Goal: Task Accomplishment & Management: Manage account settings

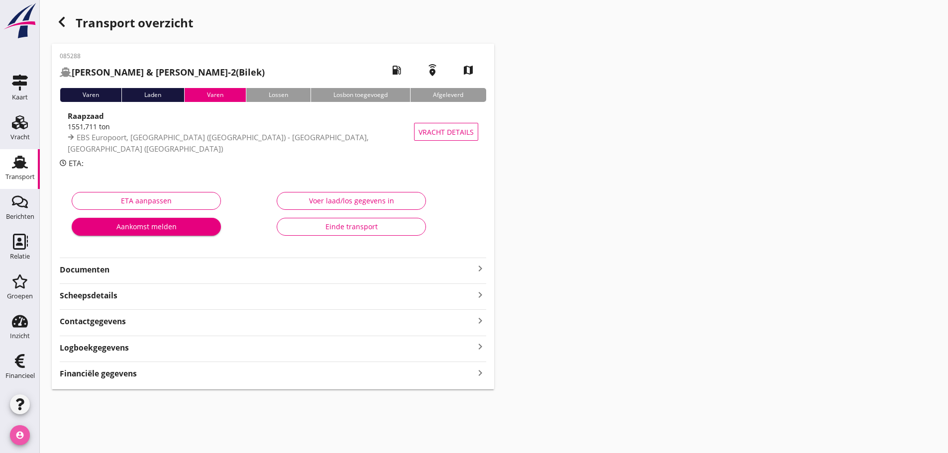
drag, startPoint x: 11, startPoint y: 432, endPoint x: 33, endPoint y: 439, distance: 23.5
click at [26, 436] on icon "account_circle" at bounding box center [20, 435] width 20 height 20
click at [71, 433] on div "Uitloggen" at bounding box center [75, 431] width 42 height 12
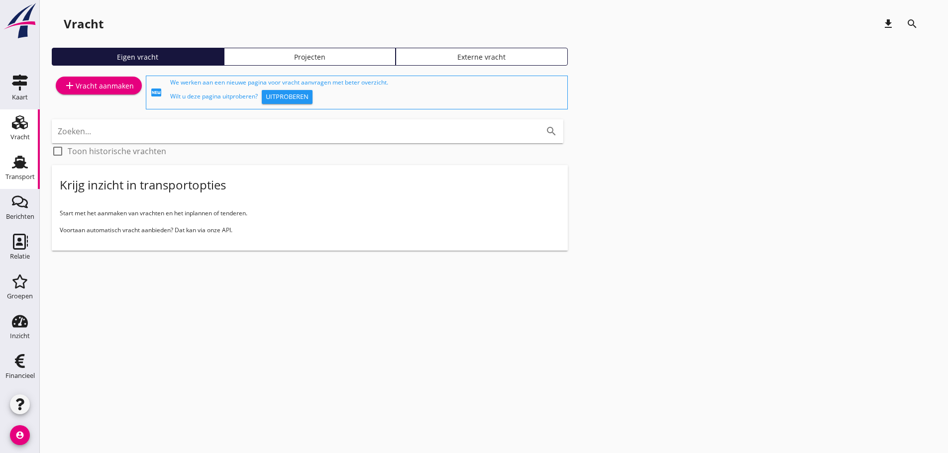
click at [6, 154] on link "Transport Transport" at bounding box center [20, 169] width 40 height 40
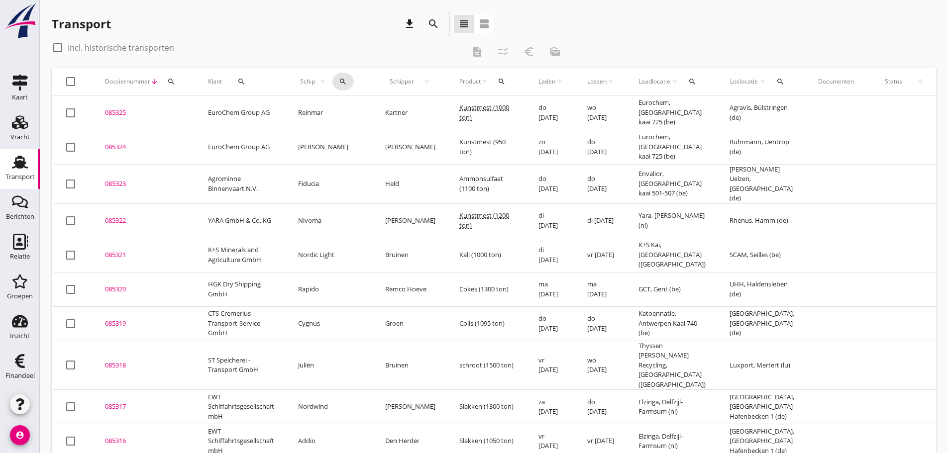
drag, startPoint x: 337, startPoint y: 82, endPoint x: 338, endPoint y: 95, distance: 13.5
click at [339, 82] on icon "search" at bounding box center [343, 82] width 8 height 8
drag, startPoint x: 340, startPoint y: 107, endPoint x: 340, endPoint y: 112, distance: 5.5
click at [341, 109] on input "Zoek op (scheeps)naam" at bounding box center [382, 111] width 104 height 16
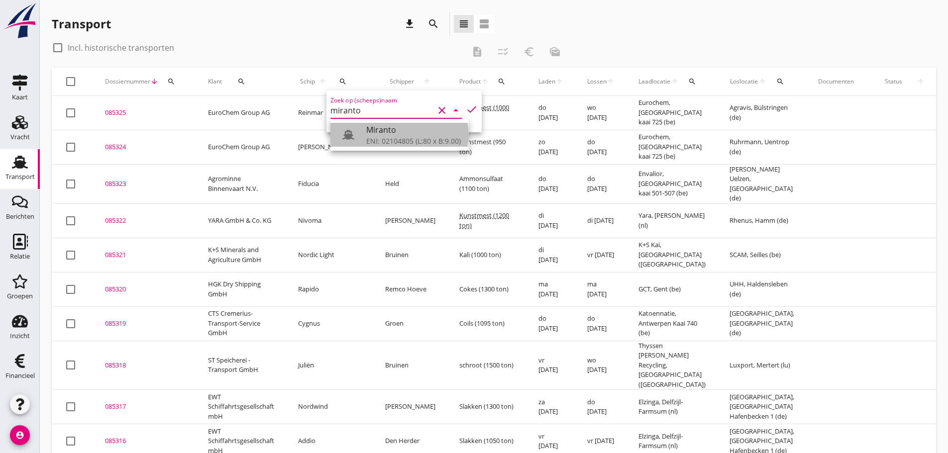
click at [387, 133] on div "Miranto" at bounding box center [413, 130] width 95 height 12
click at [466, 108] on icon "check" at bounding box center [472, 110] width 12 height 12
type input "Miranto"
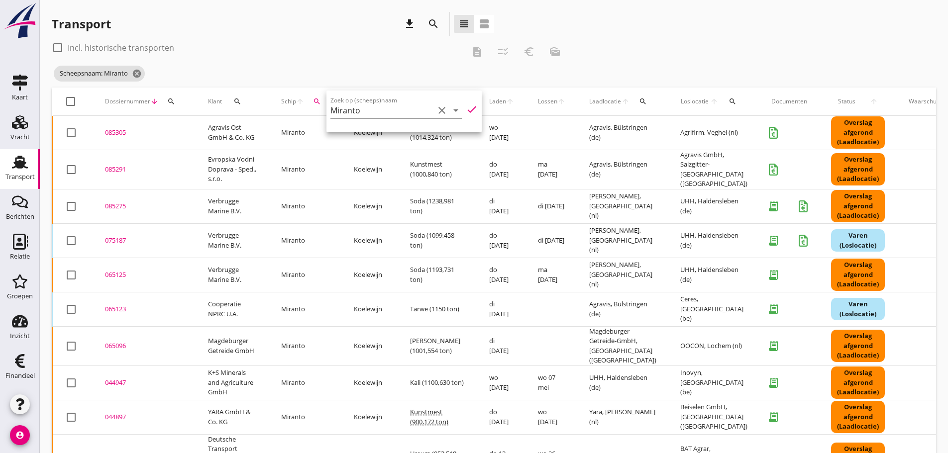
drag, startPoint x: 341, startPoint y: 19, endPoint x: 328, endPoint y: 45, distance: 29.6
click at [341, 19] on div "Transport download search view_headline view_agenda" at bounding box center [273, 24] width 442 height 24
click at [115, 166] on div "085291" at bounding box center [144, 170] width 79 height 10
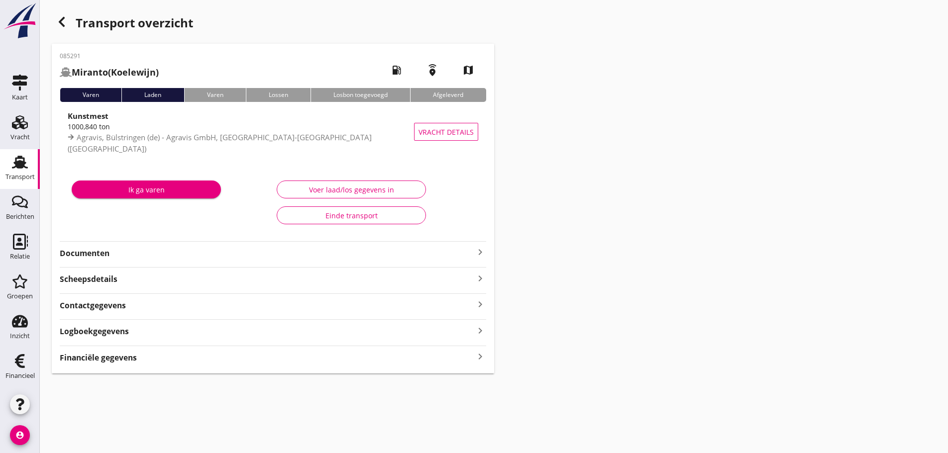
click at [478, 247] on icon "keyboard_arrow_right" at bounding box center [480, 252] width 12 height 12
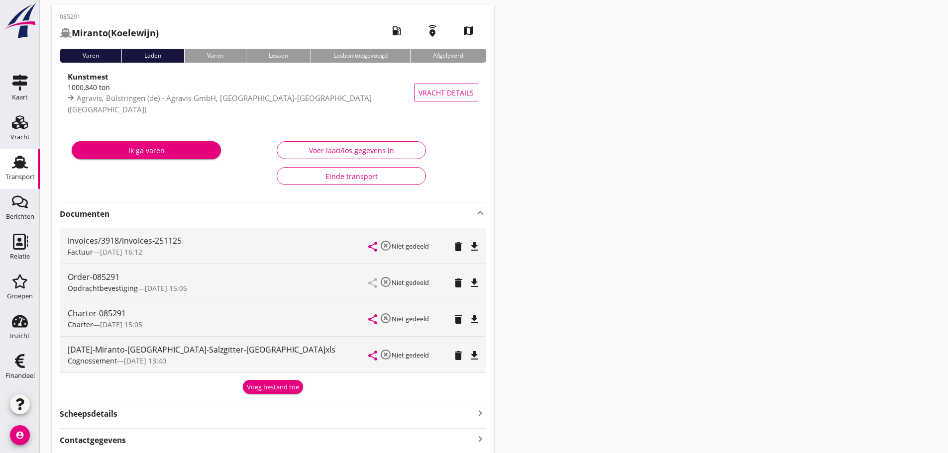
scroll to position [100, 0]
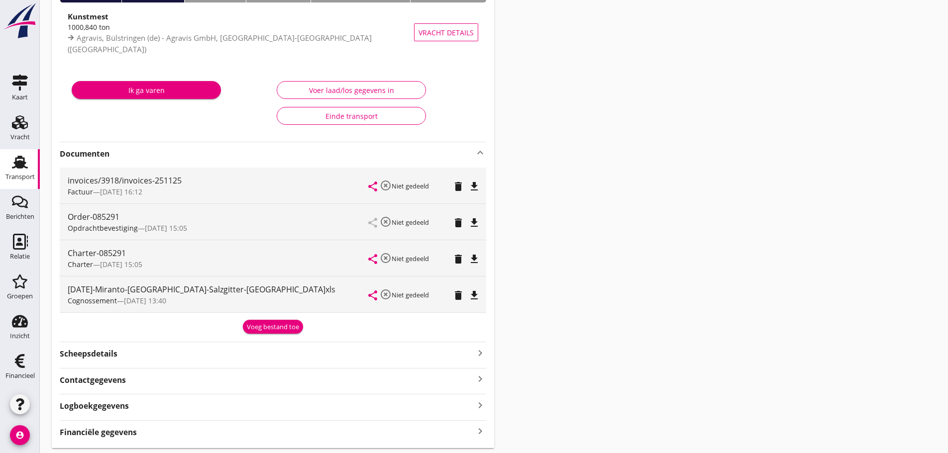
click at [267, 325] on div "Voeg bestand toe" at bounding box center [273, 327] width 52 height 10
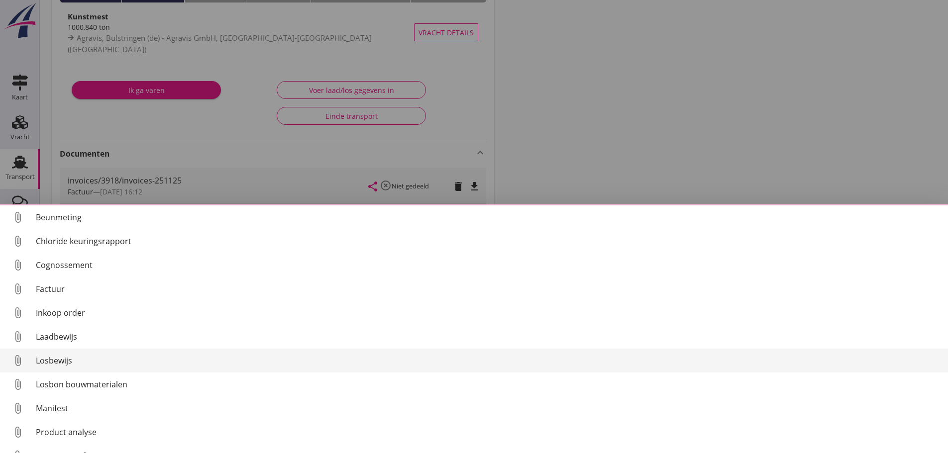
click at [66, 359] on div "Losbewijs" at bounding box center [488, 361] width 904 height 12
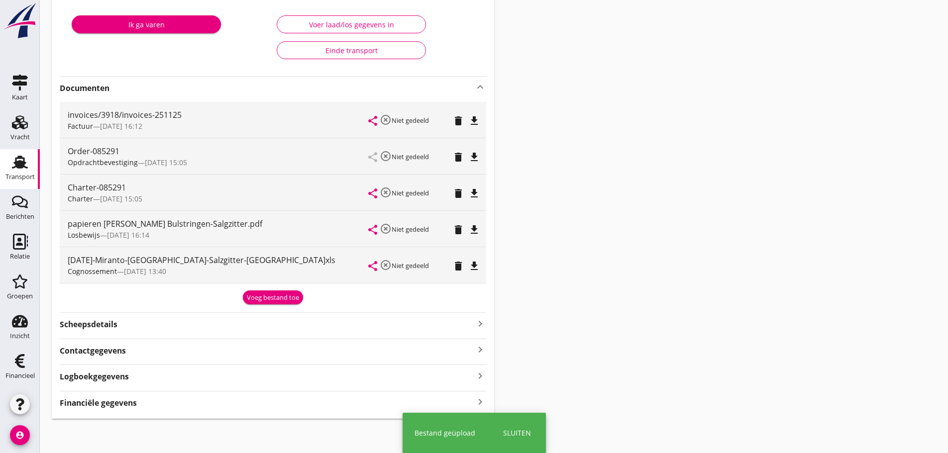
scroll to position [167, 0]
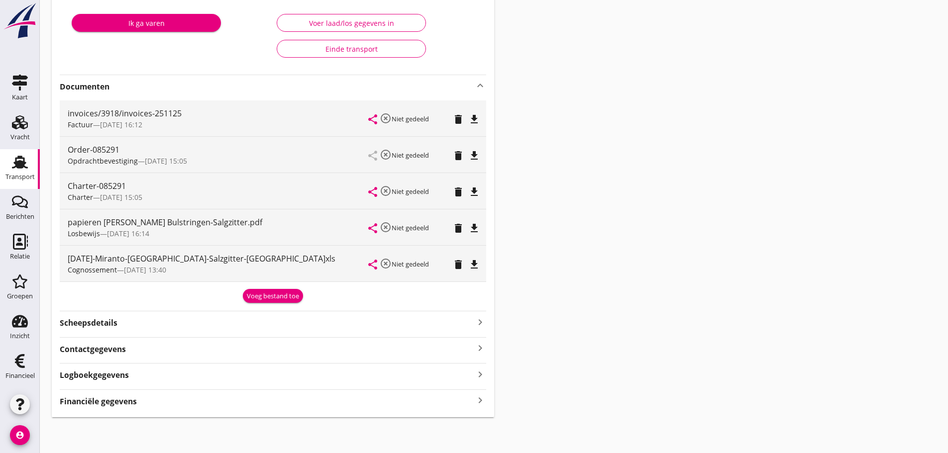
click at [477, 405] on icon "keyboard_arrow_right" at bounding box center [480, 400] width 12 height 13
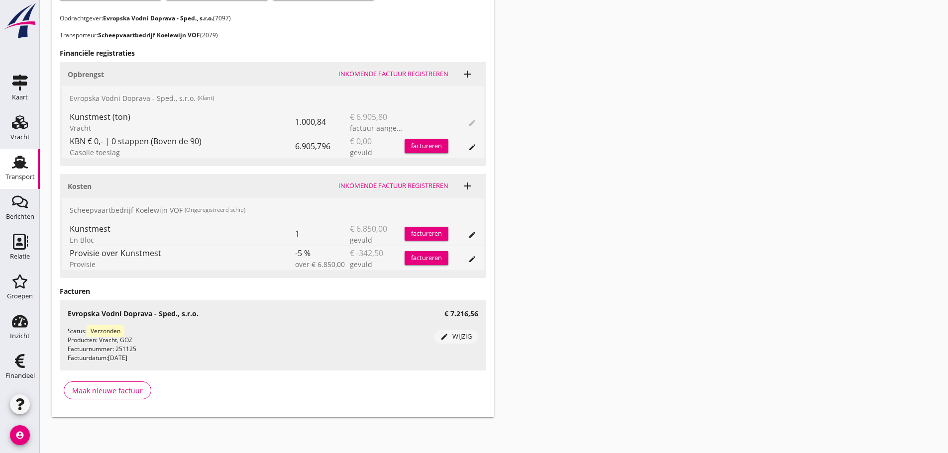
scroll to position [512, 0]
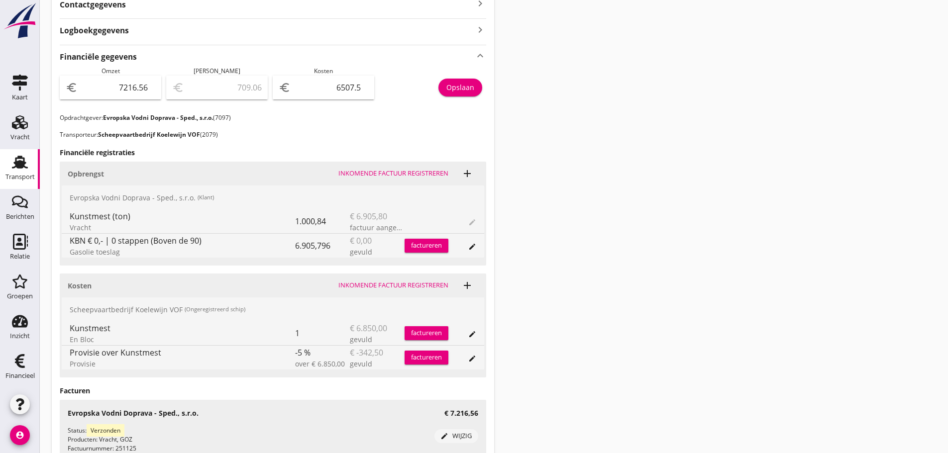
click at [844, 215] on div "Transport overzicht 085291 [GEOGRAPHIC_DATA] (Koelewijn) local_gas_station emer…" at bounding box center [494, 8] width 908 height 1041
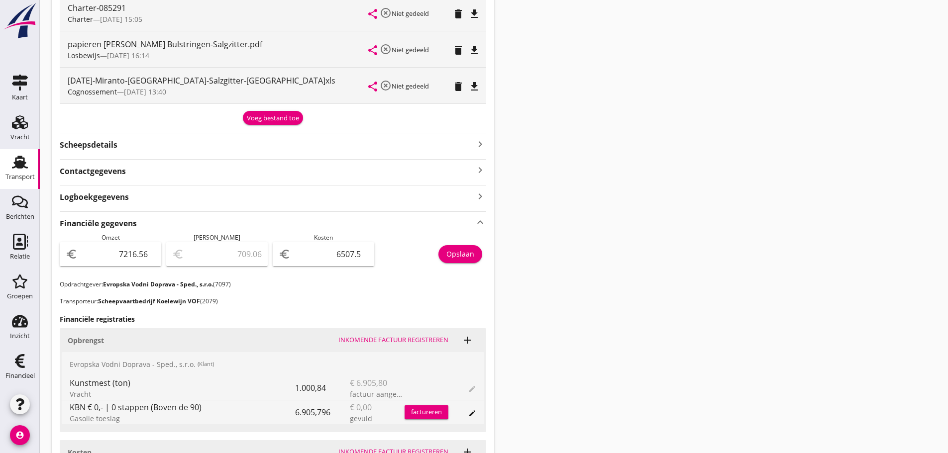
scroll to position [348, 0]
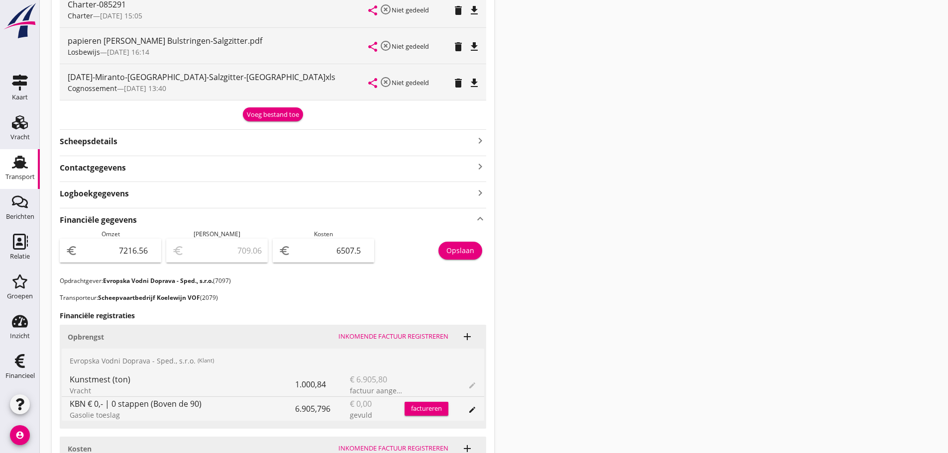
click at [24, 436] on icon "account_circle" at bounding box center [20, 435] width 20 height 20
click at [57, 433] on div "Uitloggen" at bounding box center [75, 431] width 42 height 12
